Goal: Find specific page/section

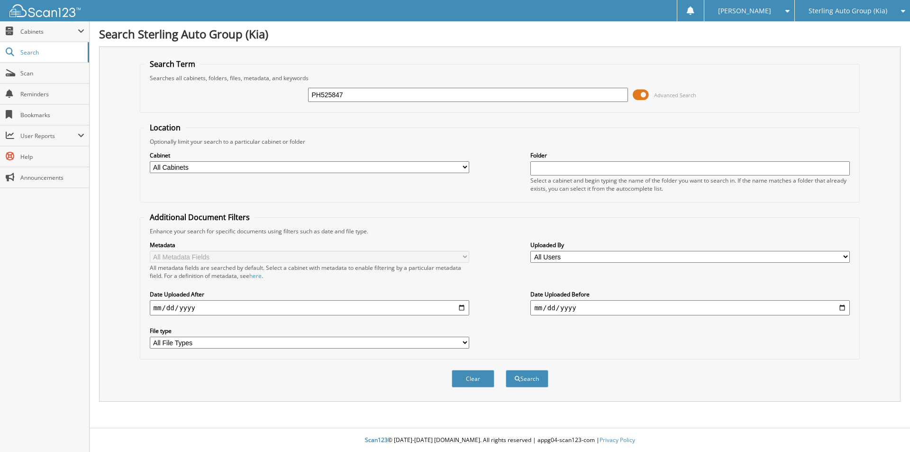
type input "PH525847"
click at [506, 370] on button "Search" at bounding box center [527, 379] width 43 height 18
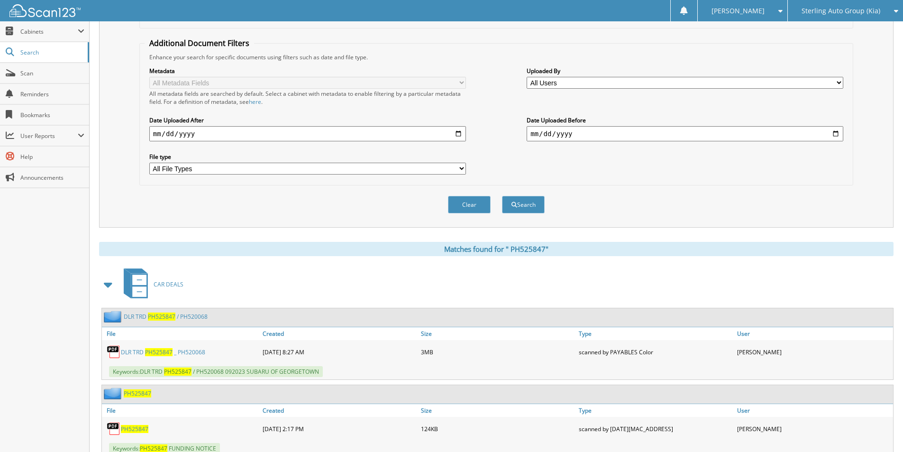
scroll to position [332, 0]
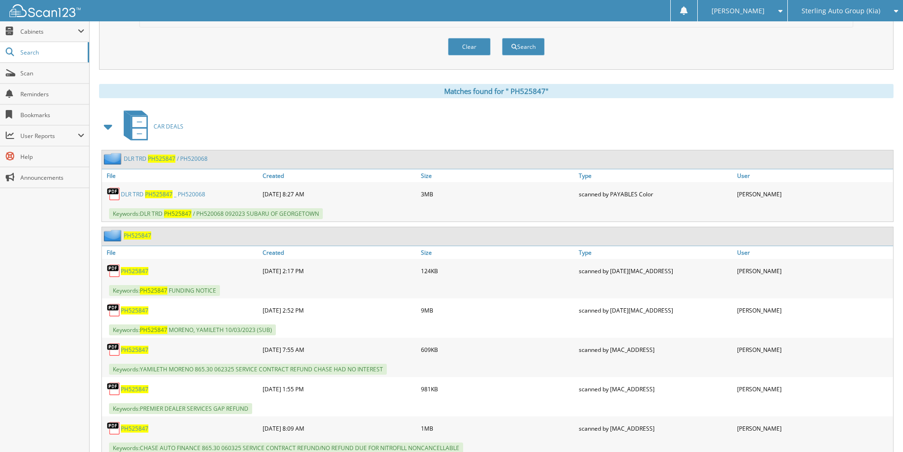
click at [126, 347] on span "P H 5 2 5 8 4 7" at bounding box center [134, 349] width 27 height 8
click at [134, 389] on span "P H 5 2 5 8 4 7" at bounding box center [134, 389] width 27 height 8
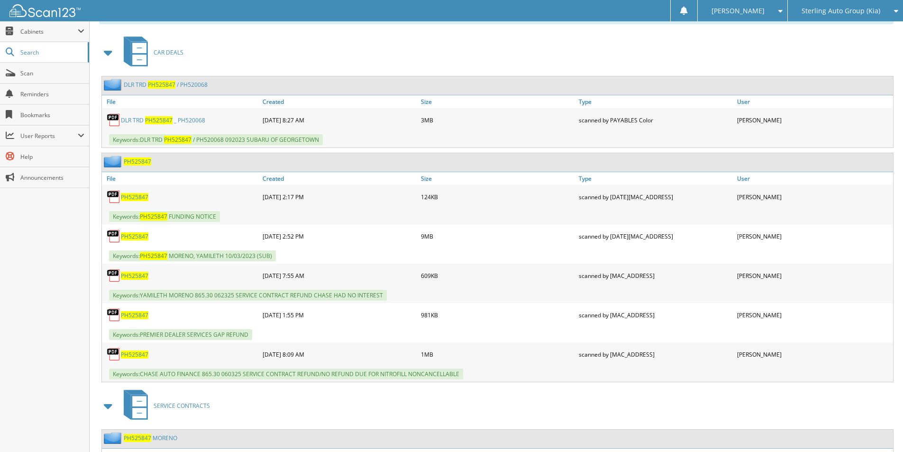
scroll to position [426, 0]
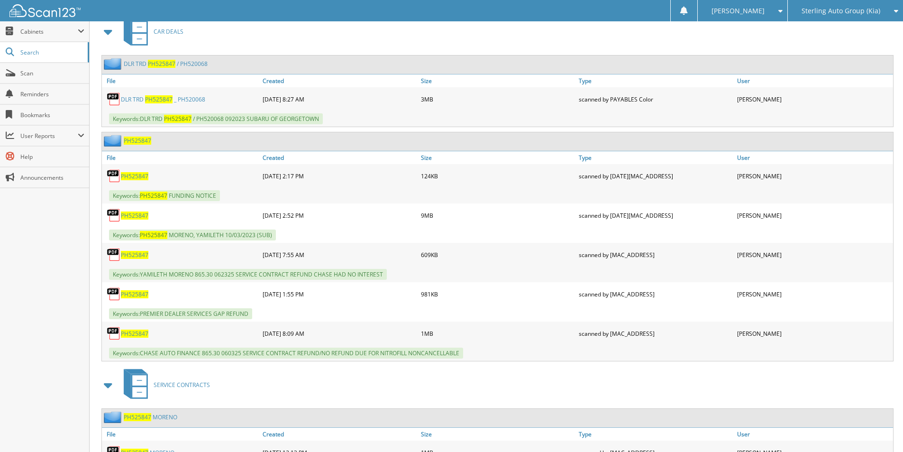
click at [131, 256] on span "P H 5 2 5 8 4 7" at bounding box center [134, 255] width 27 height 8
click at [133, 294] on span "P H 5 2 5 8 4 7" at bounding box center [134, 294] width 27 height 8
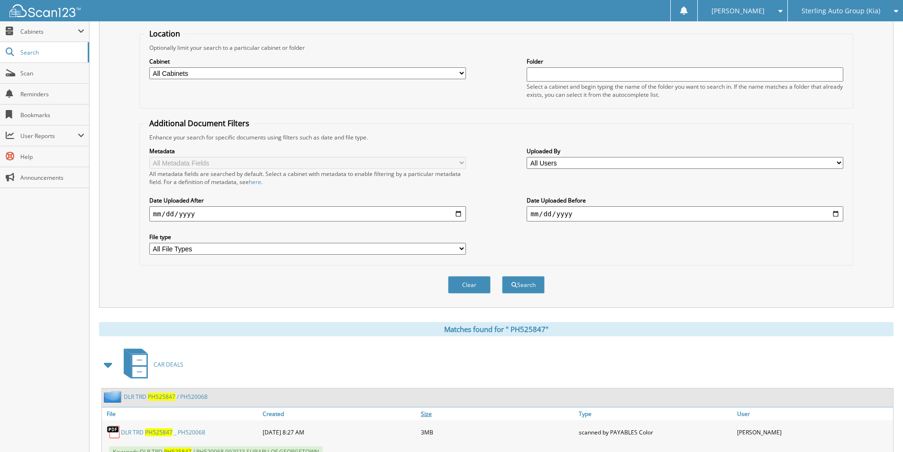
scroll to position [0, 0]
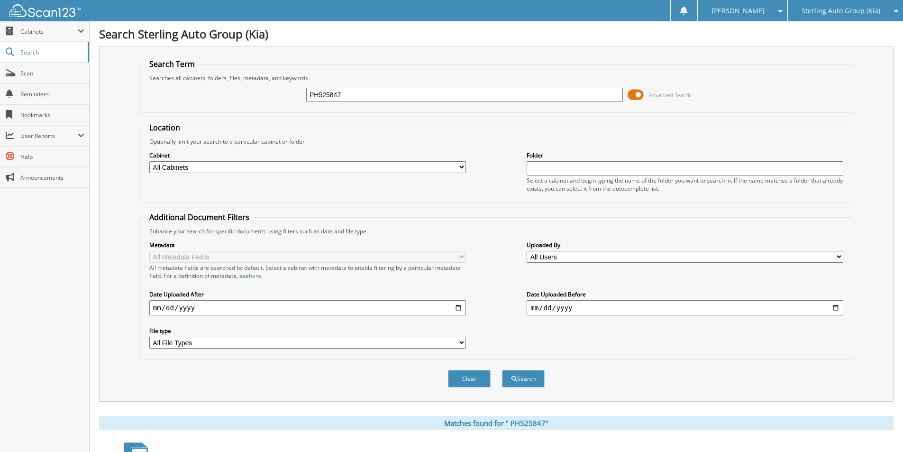
drag, startPoint x: 407, startPoint y: 92, endPoint x: 125, endPoint y: 89, distance: 282.0
click at [107, 111] on div "Search Term Searches all cabinets, folders, files, metadata, and keywords PH525…" at bounding box center [496, 223] width 794 height 355
type input "4977"
click at [502, 370] on button "Search" at bounding box center [523, 379] width 43 height 18
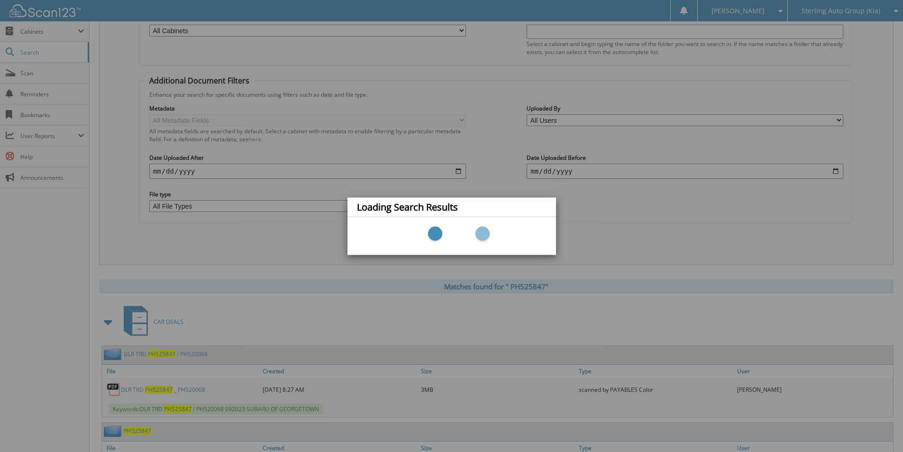
scroll to position [284, 0]
